Goal: Task Accomplishment & Management: Manage account settings

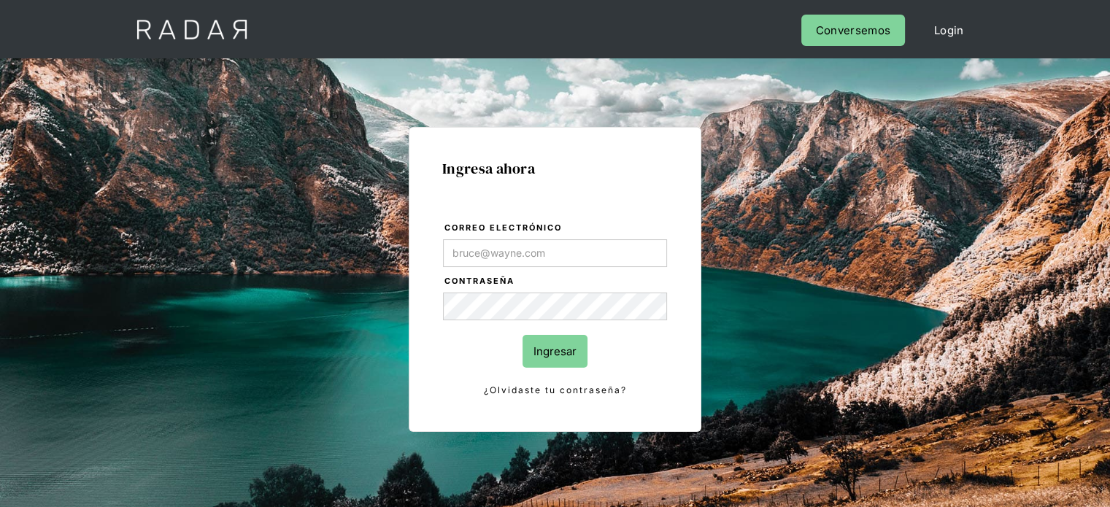
click at [465, 256] on input "Correo electrónico" at bounding box center [555, 253] width 224 height 28
type input "[EMAIL_ADDRESS][DOMAIN_NAME]"
click at [565, 355] on input "Ingresar" at bounding box center [554, 351] width 65 height 33
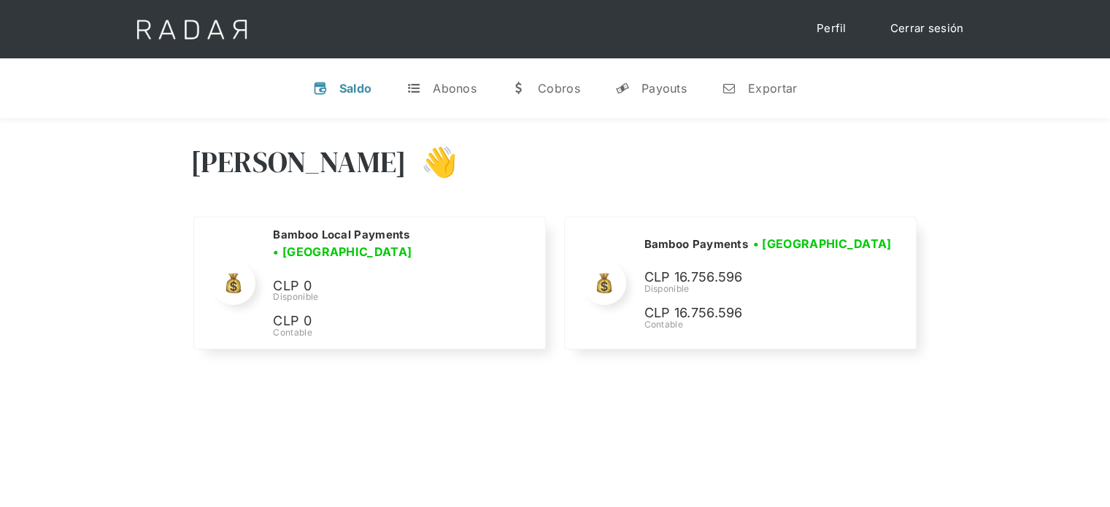
click at [890, 115] on div "v Saldo t Abonos w [GEOGRAPHIC_DATA] y Payouts n Exportar" at bounding box center [555, 88] width 1110 height 60
